Goal: Information Seeking & Learning: Find specific fact

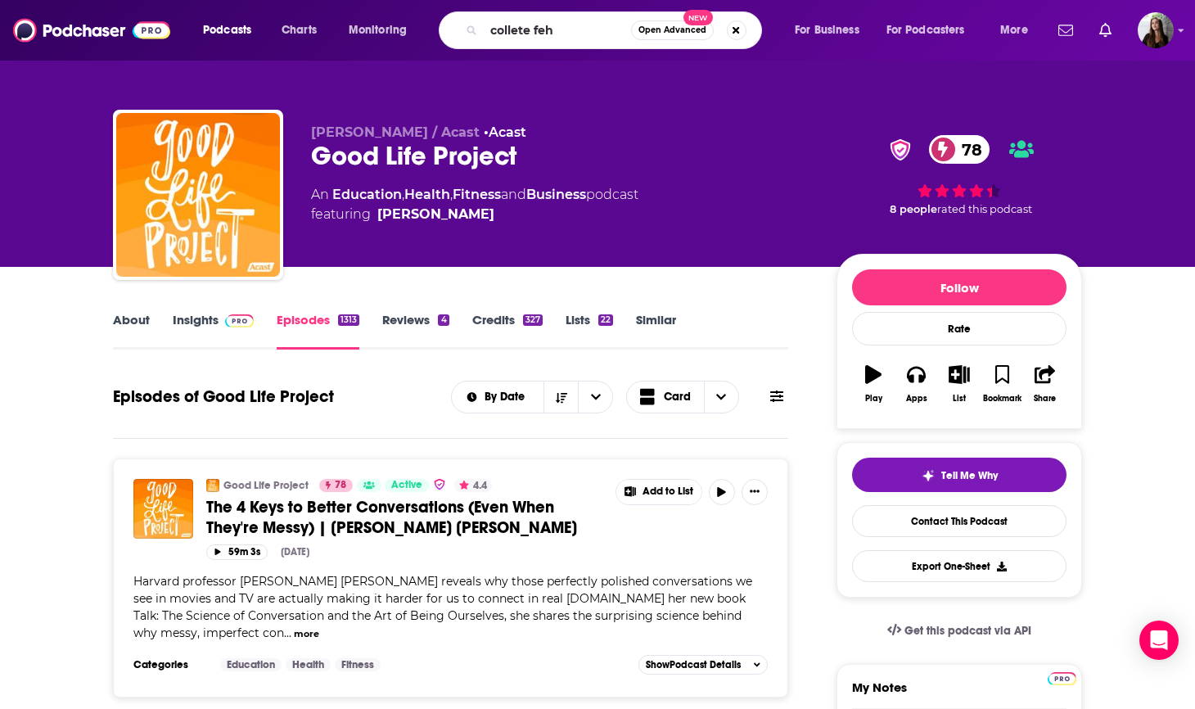
type input "[PERSON_NAME]"
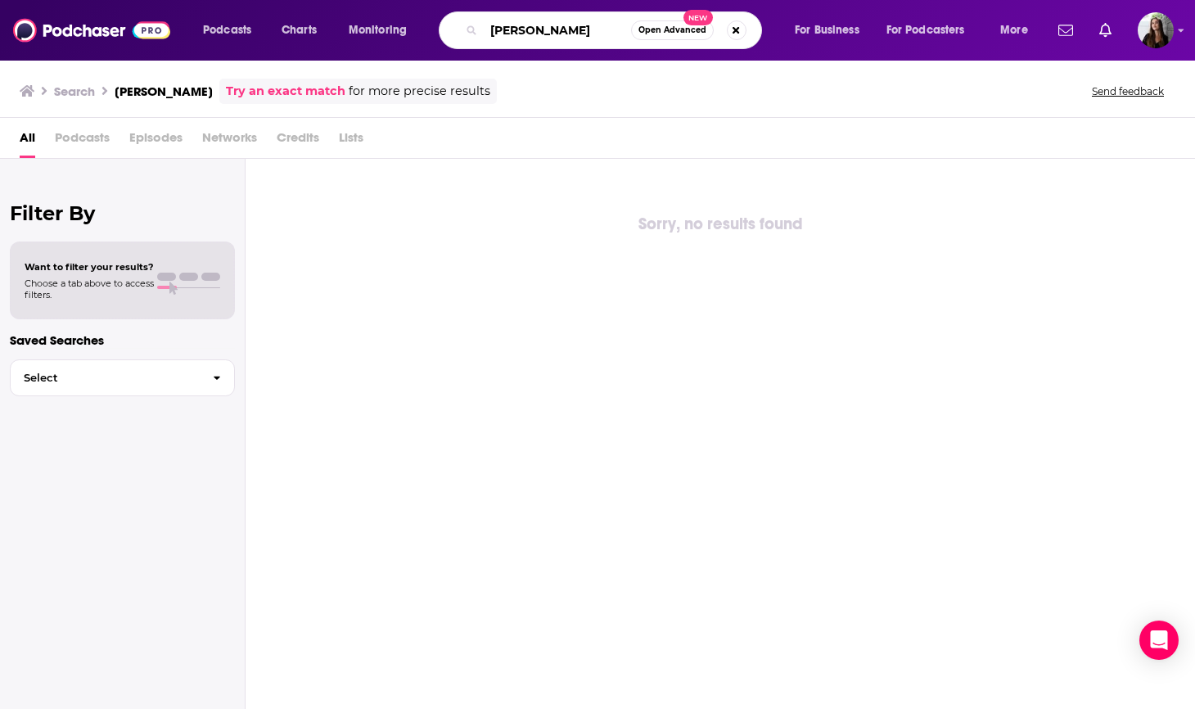
click at [509, 34] on input "[PERSON_NAME]" at bounding box center [557, 30] width 147 height 26
type input "[PERSON_NAME]"
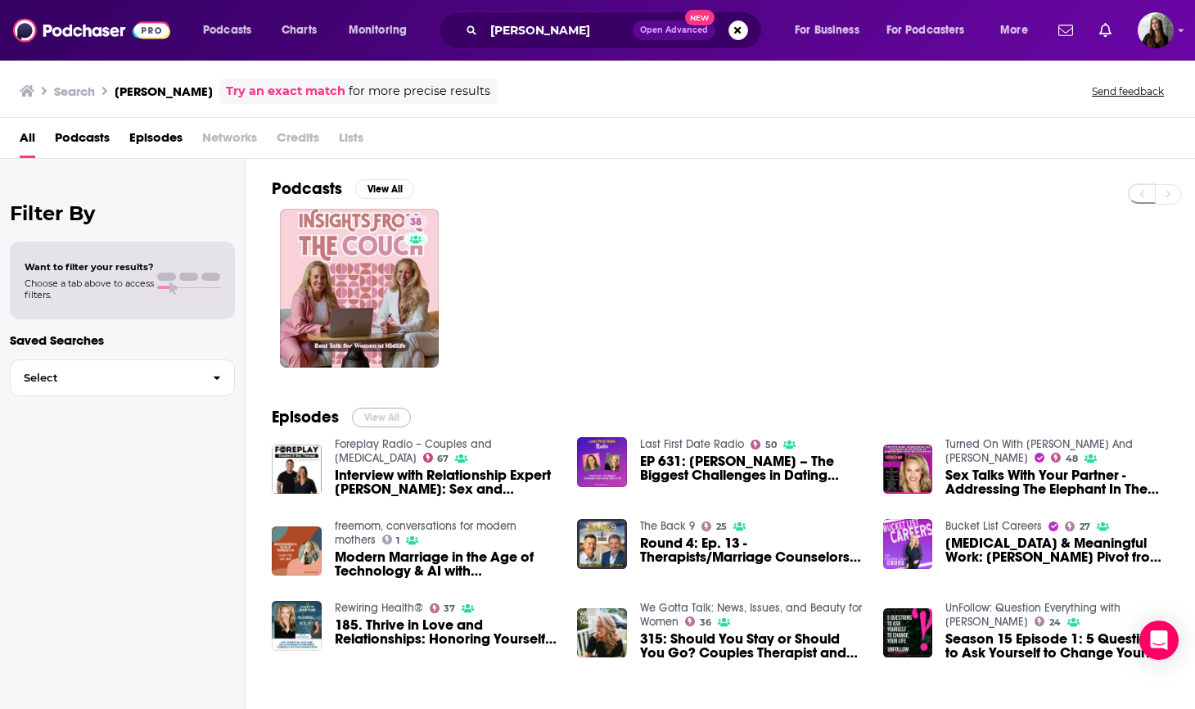
click at [386, 419] on button "View All" at bounding box center [381, 418] width 59 height 20
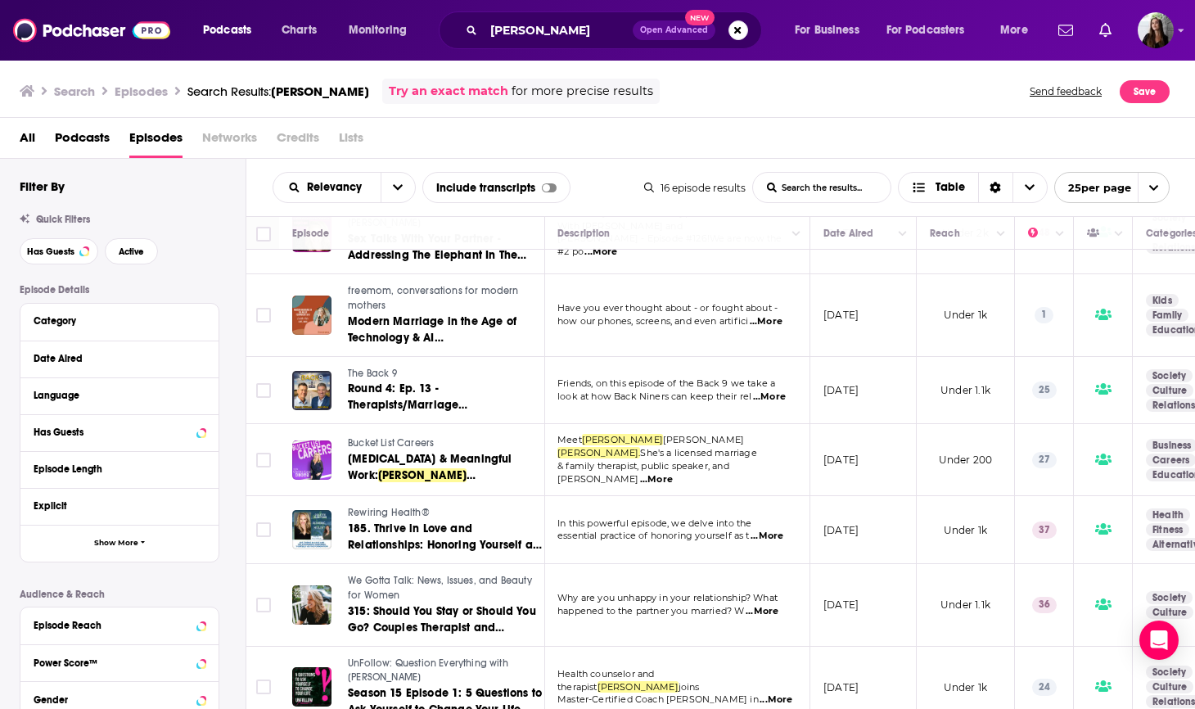
scroll to position [0, 1]
